Goal: Information Seeking & Learning: Check status

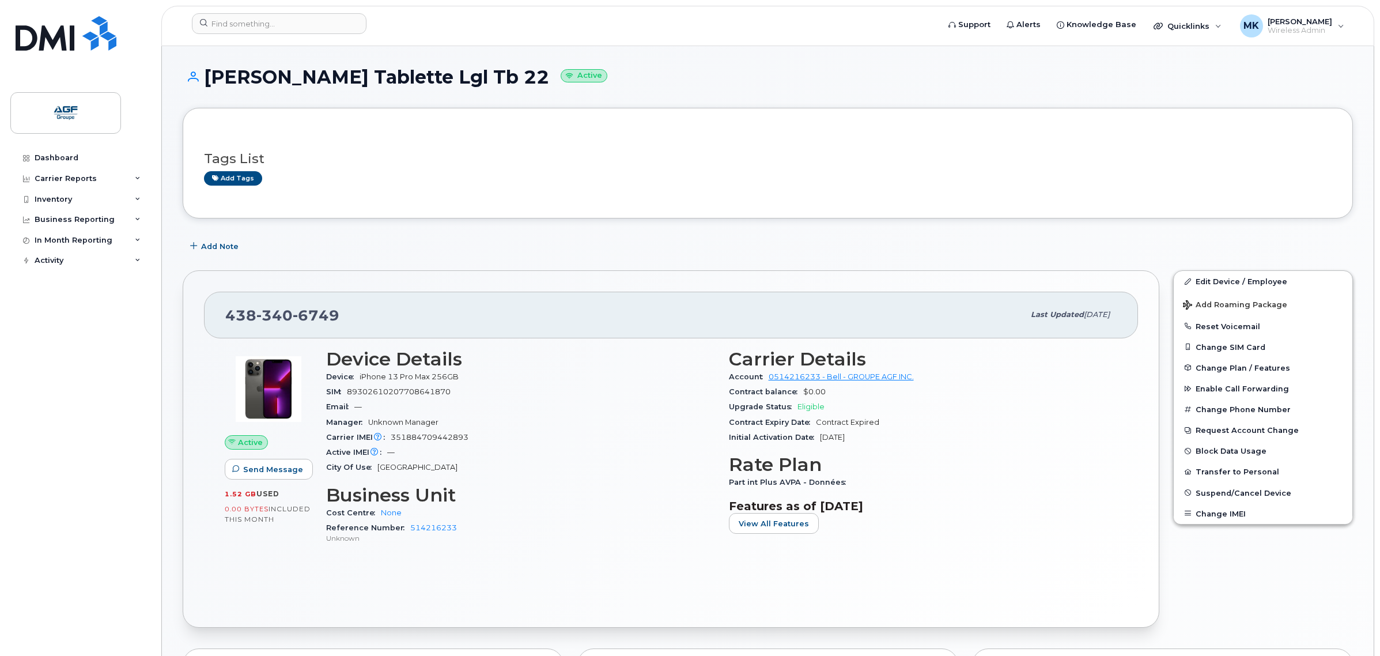
click at [935, 431] on section "Carrier Details Account 0514216233 - Bell - GROUPE AGF INC. Contract balance $0…" at bounding box center [923, 397] width 389 height 96
click at [921, 409] on div "Upgrade Status Eligible" at bounding box center [923, 406] width 389 height 15
drag, startPoint x: 921, startPoint y: 409, endPoint x: 918, endPoint y: 415, distance: 6.4
click at [920, 415] on section "Carrier Details Account 0514216233 - Bell - GROUPE AGF INC. Contract balance $0…" at bounding box center [923, 397] width 389 height 96
click at [872, 421] on span "Contract Expired" at bounding box center [847, 422] width 63 height 9
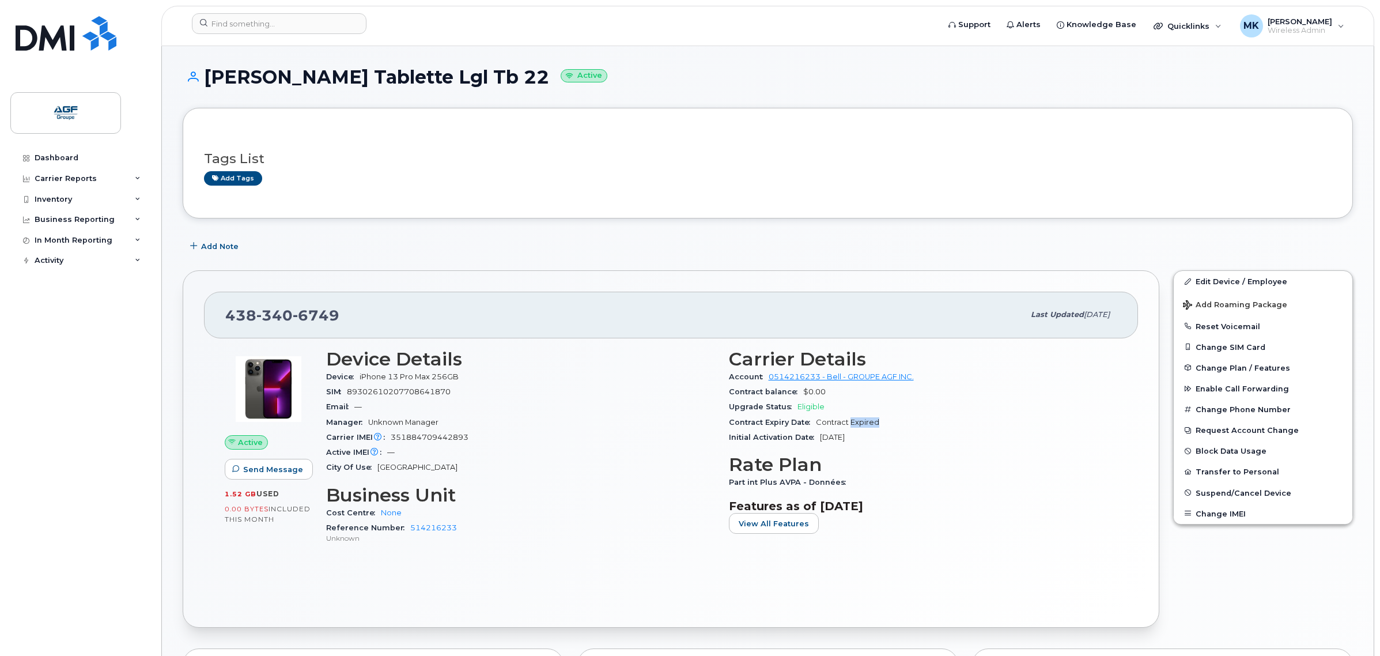
click at [872, 421] on span "Contract Expired" at bounding box center [847, 422] width 63 height 9
click at [877, 417] on div "Contract Expiry Date Contract Expired" at bounding box center [923, 422] width 389 height 15
click at [582, 439] on div "Carrier IMEI Carrier IMEI is reported during the last billing cycle or change o…" at bounding box center [520, 437] width 389 height 15
drag, startPoint x: 425, startPoint y: 384, endPoint x: 458, endPoint y: 384, distance: 33.4
click at [428, 384] on div "SIM [TECHNICAL_ID]" at bounding box center [520, 391] width 389 height 15
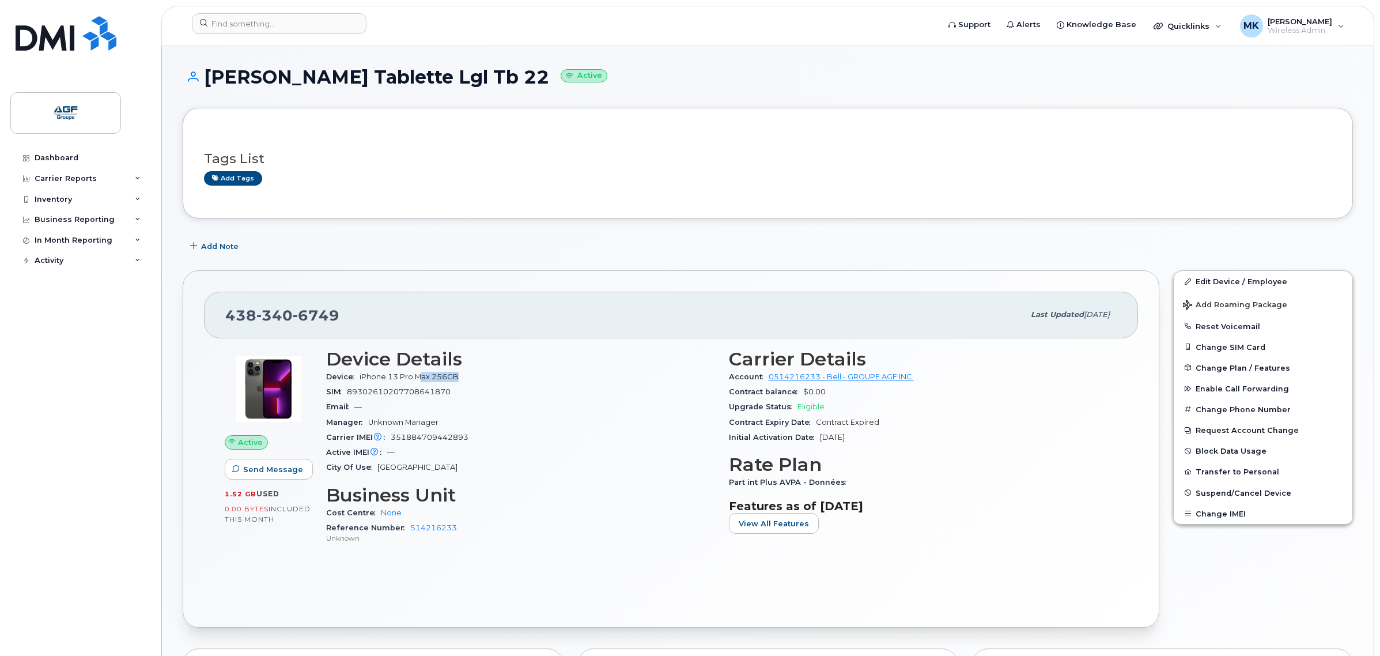
drag, startPoint x: 488, startPoint y: 379, endPoint x: 424, endPoint y: 375, distance: 63.6
click at [424, 375] on div "Device iPhone 13 Pro Max 256GB" at bounding box center [520, 376] width 389 height 15
click at [373, 465] on span "City Of Use" at bounding box center [351, 467] width 51 height 9
click at [458, 448] on div "Active IMEI Active IMEI is refreshed daily with a delay of up to 48 hours follo…" at bounding box center [520, 452] width 389 height 15
